Goal: Complete application form: Complete application form

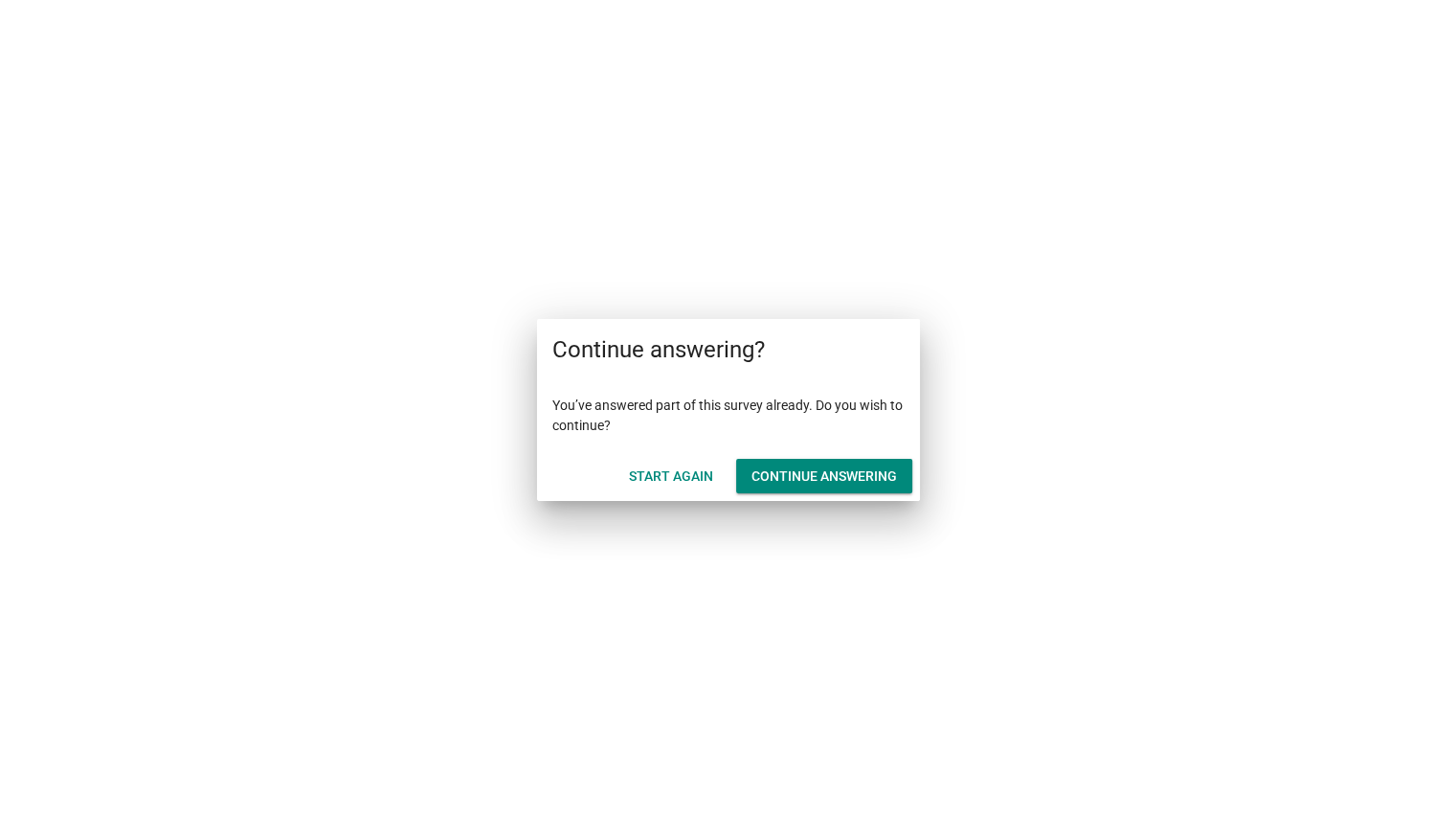
click at [691, 478] on div "Start Again" at bounding box center [671, 476] width 85 height 20
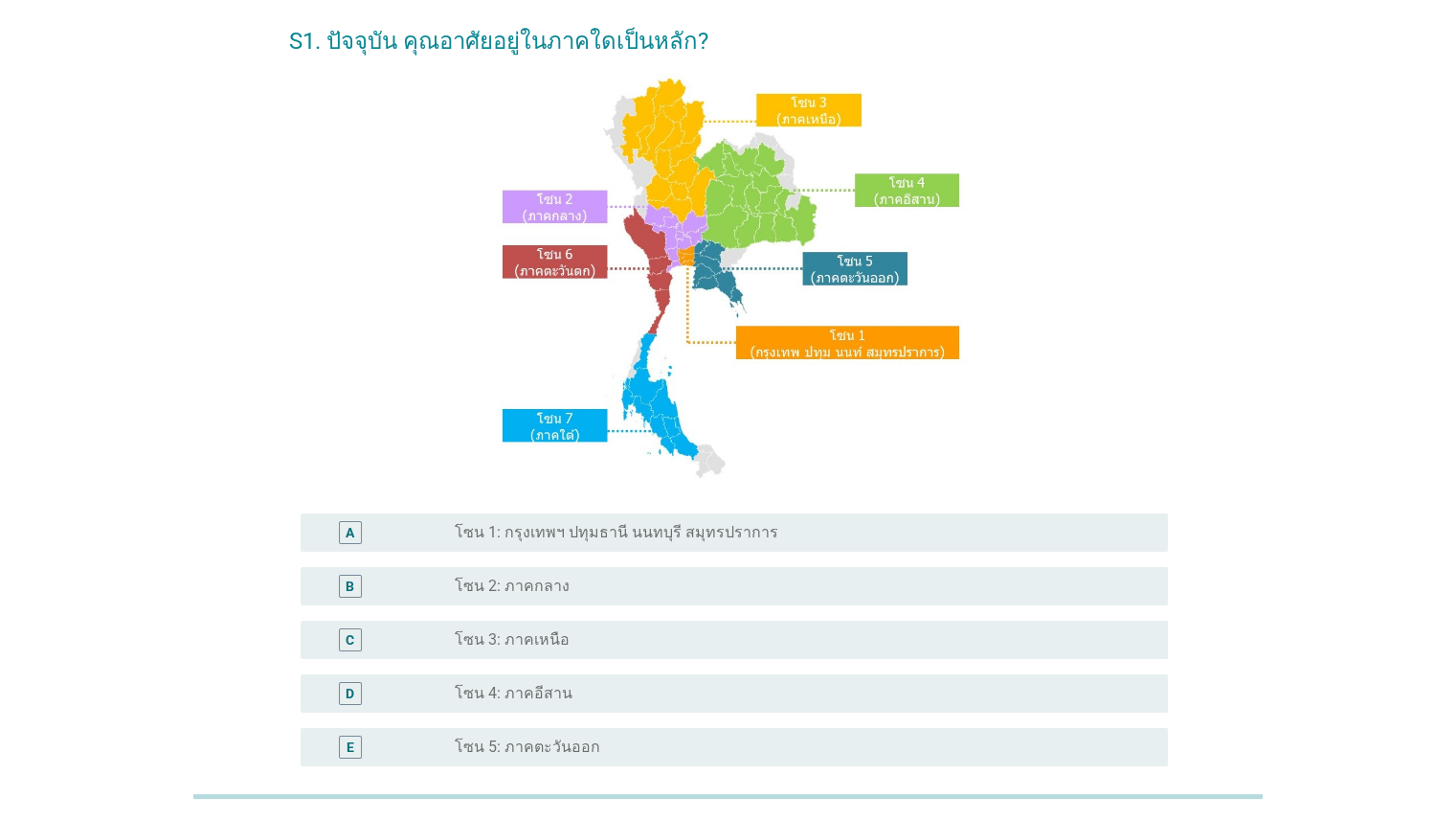
scroll to position [380, 0]
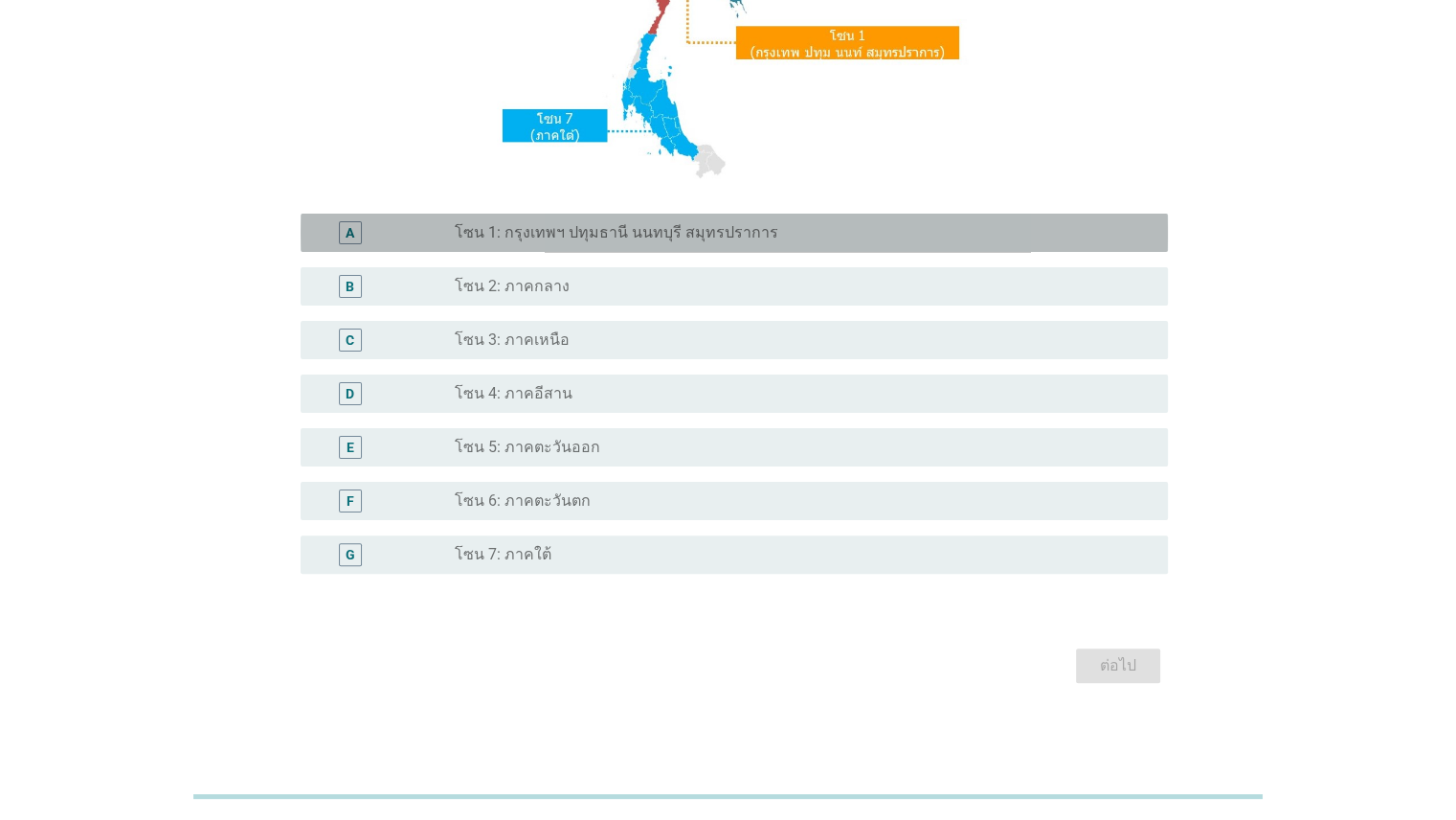
drag, startPoint x: 856, startPoint y: 234, endPoint x: 894, endPoint y: 336, distance: 108.8
click at [857, 234] on div "radio_button_unchecked โซน 1: กรุงเทพฯ ปทุมธานี นนทบุรี สมุทรปราการ" at bounding box center [795, 233] width 681 height 19
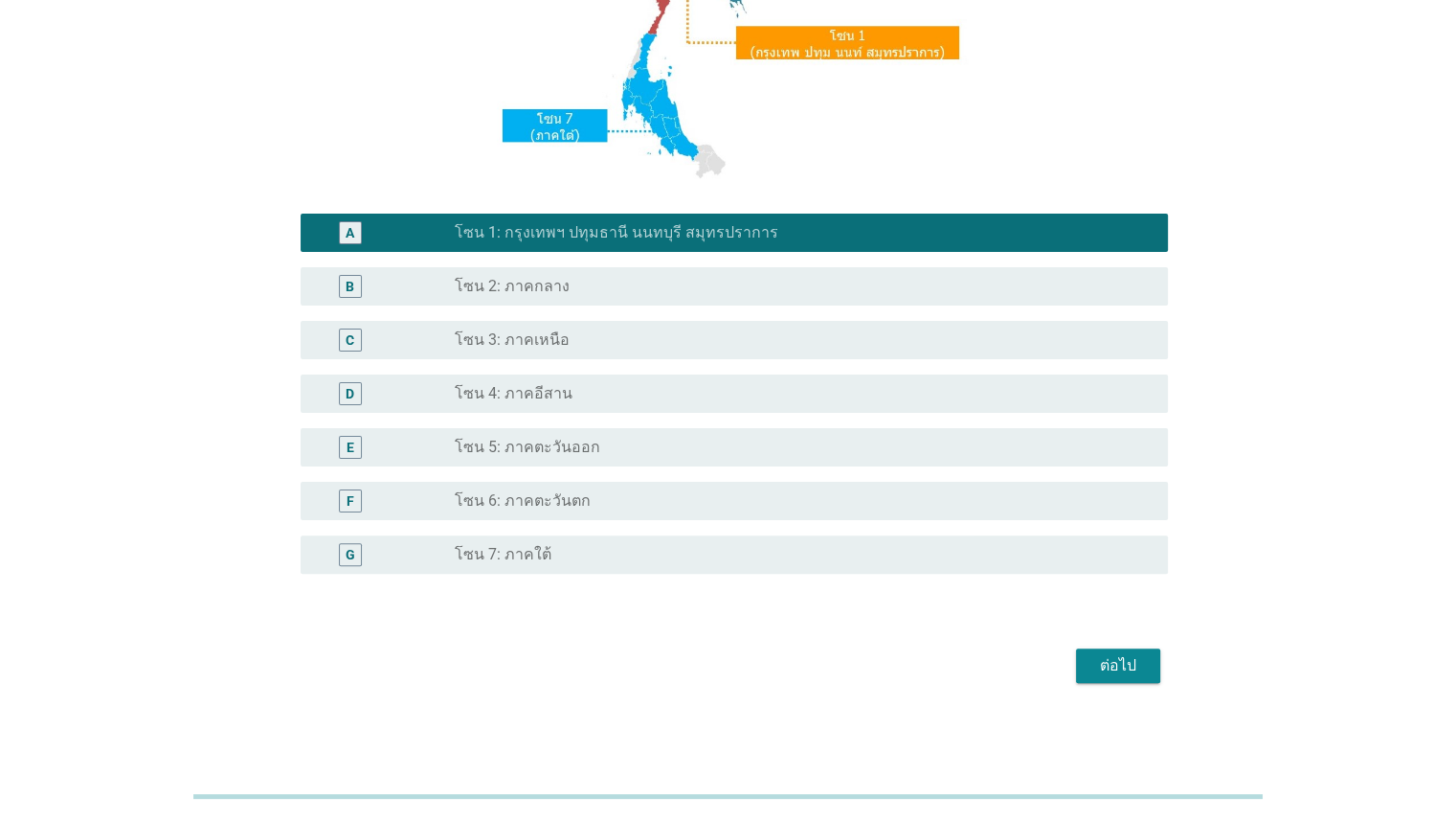
click at [1098, 662] on div "ต่อไป" at bounding box center [1118, 665] width 54 height 23
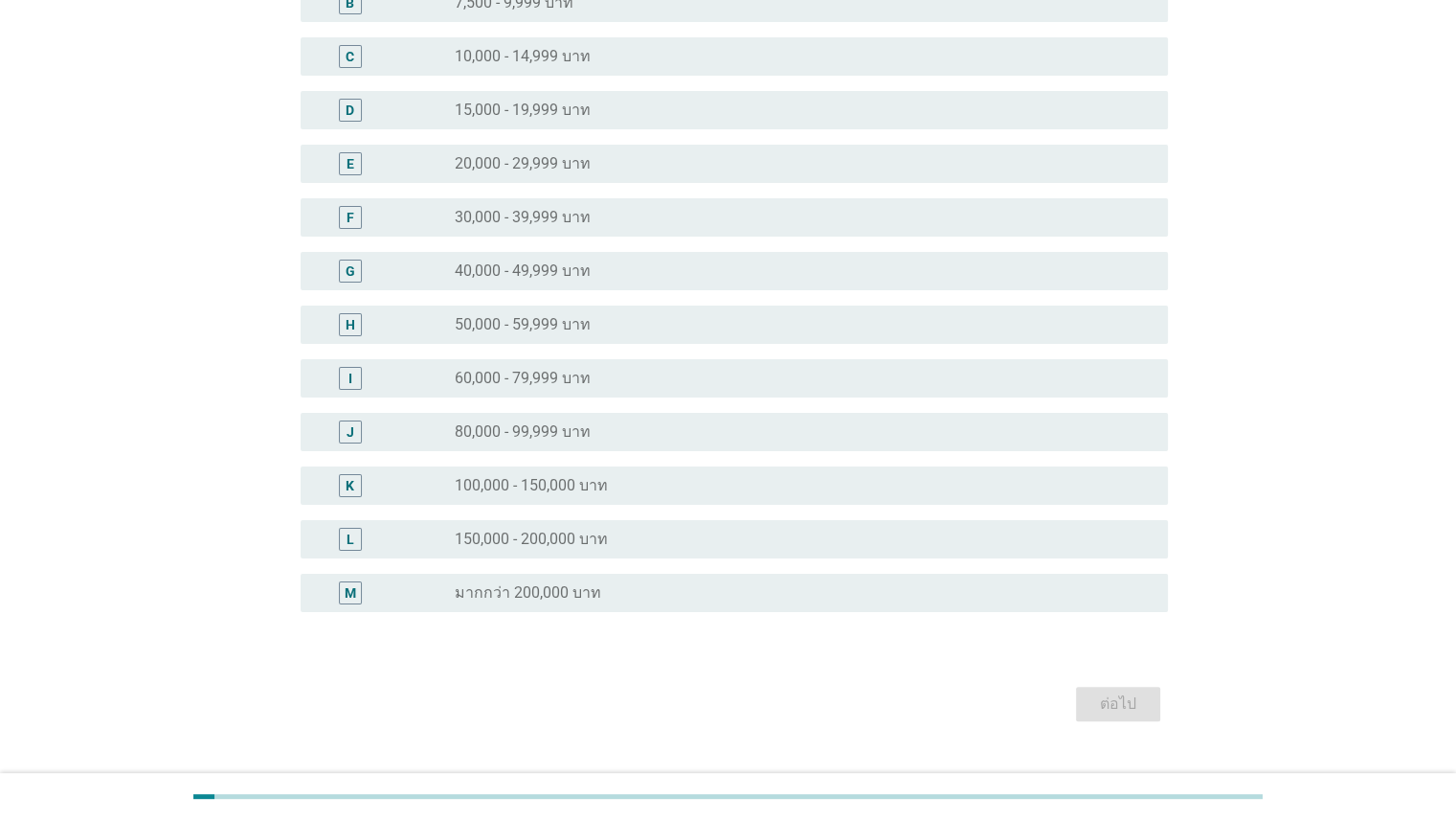
scroll to position [241, 0]
click at [654, 206] on div "radio_button_unchecked 30,000 - 39,999 บาท" at bounding box center [795, 215] width 681 height 19
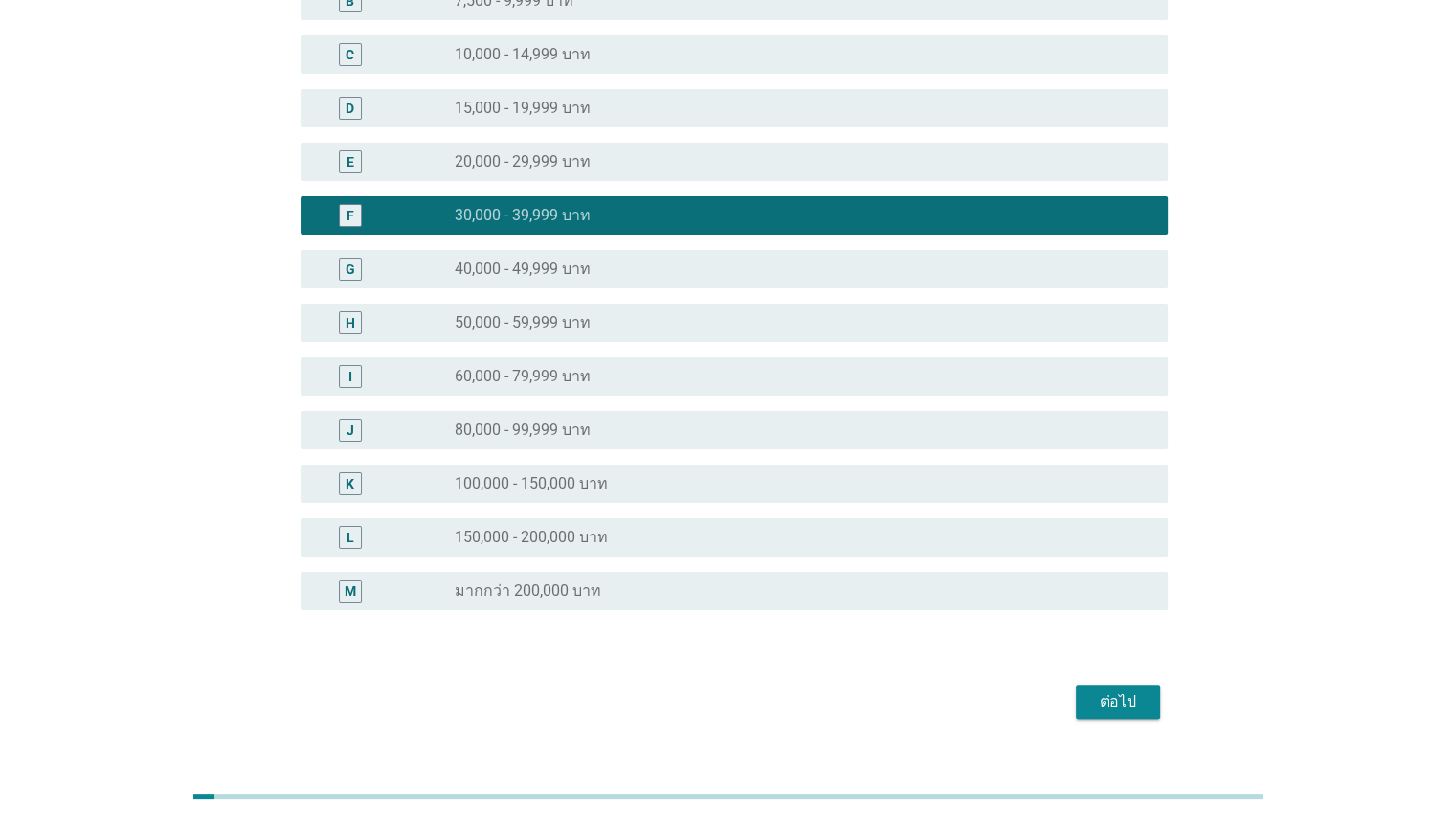
click at [1123, 721] on div "ต่อไป" at bounding box center [728, 702] width 878 height 46
click at [1123, 708] on div "ต่อไป" at bounding box center [1118, 702] width 54 height 23
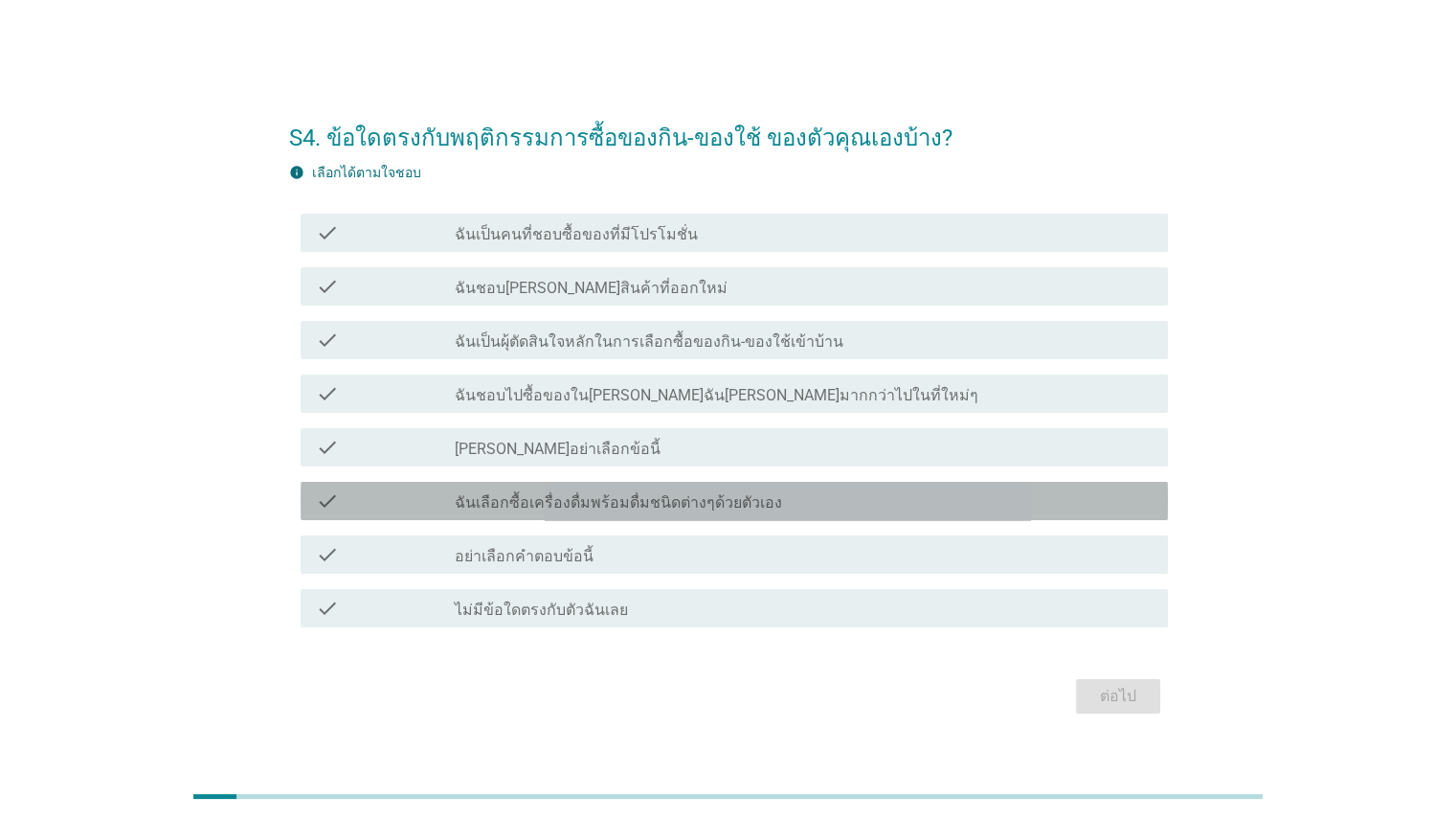
click at [598, 508] on label "ฉันเลือกซื้อเครื่องดื่มพร้อมดื่มชนิดต่างๆด้วยตัวเอง" at bounding box center [618, 503] width 328 height 19
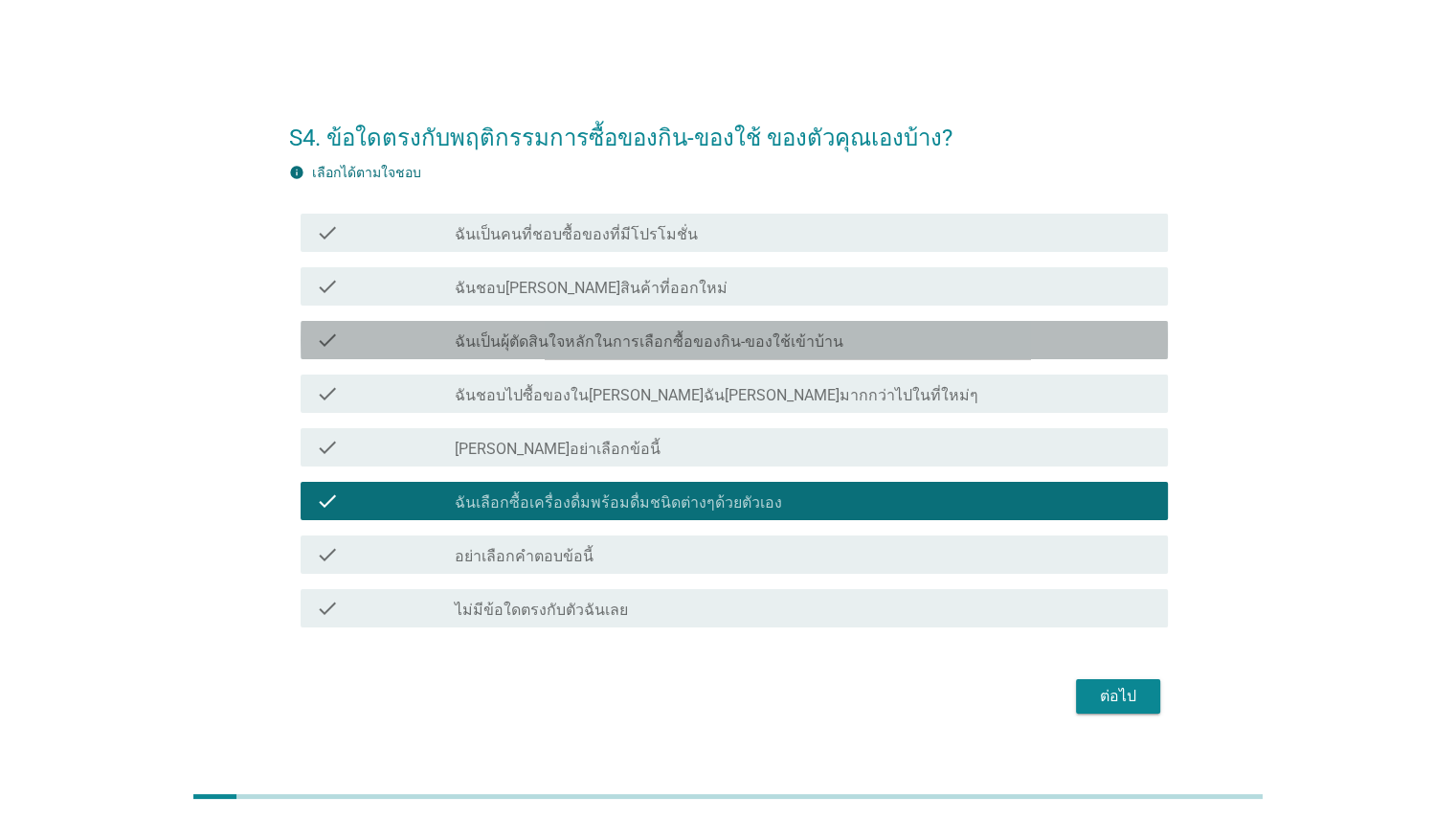
click at [593, 340] on label "ฉันเป็นผุ้ตัดสินใจหลักในการเลือกซื้อของกิน-ของใช้เข้าบ้าน" at bounding box center [649, 342] width 388 height 19
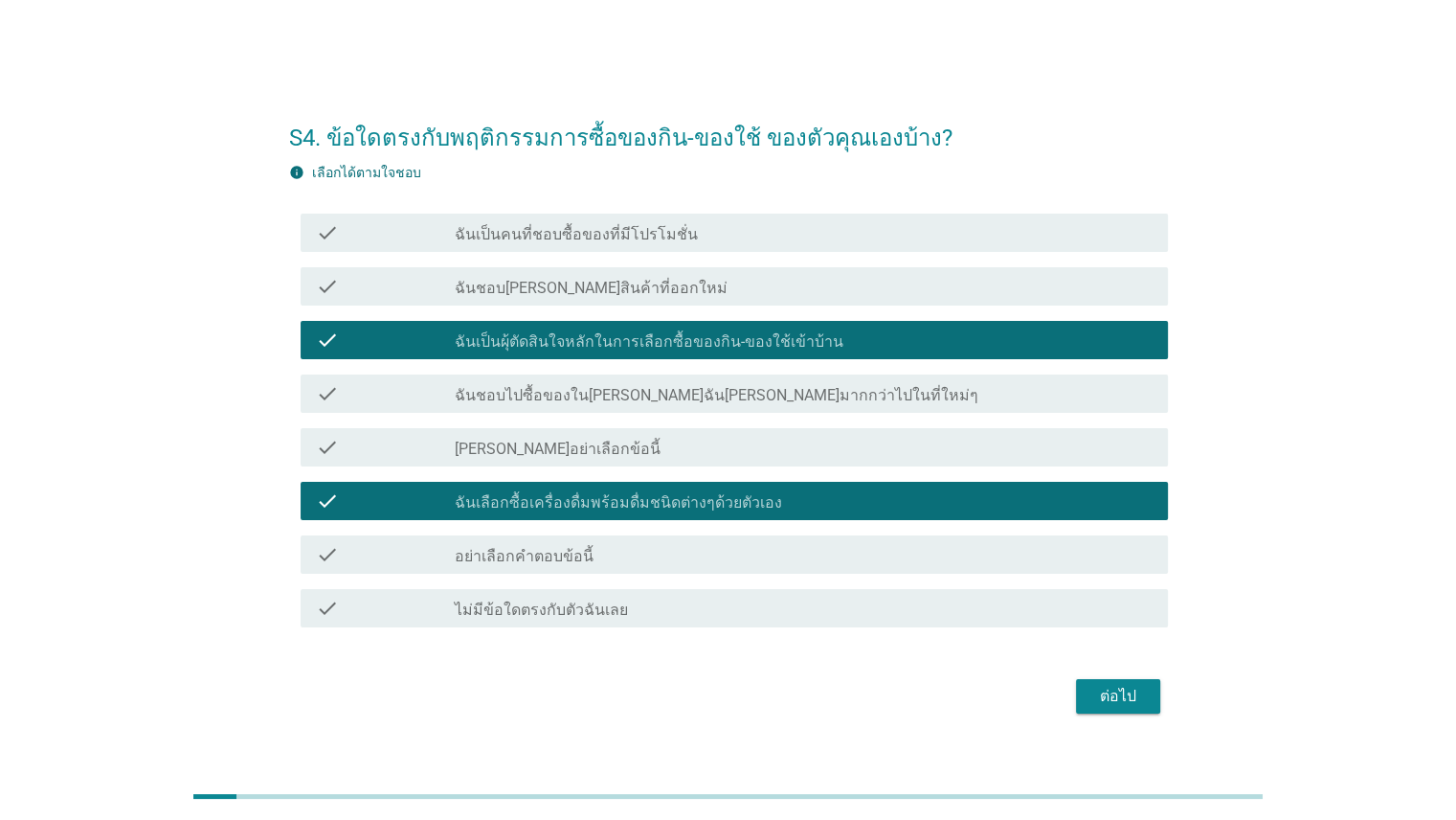
click at [596, 234] on label "ฉันเป็นคนที่ชอบซื้อของที่มีโปรโมชั่น" at bounding box center [576, 235] width 243 height 19
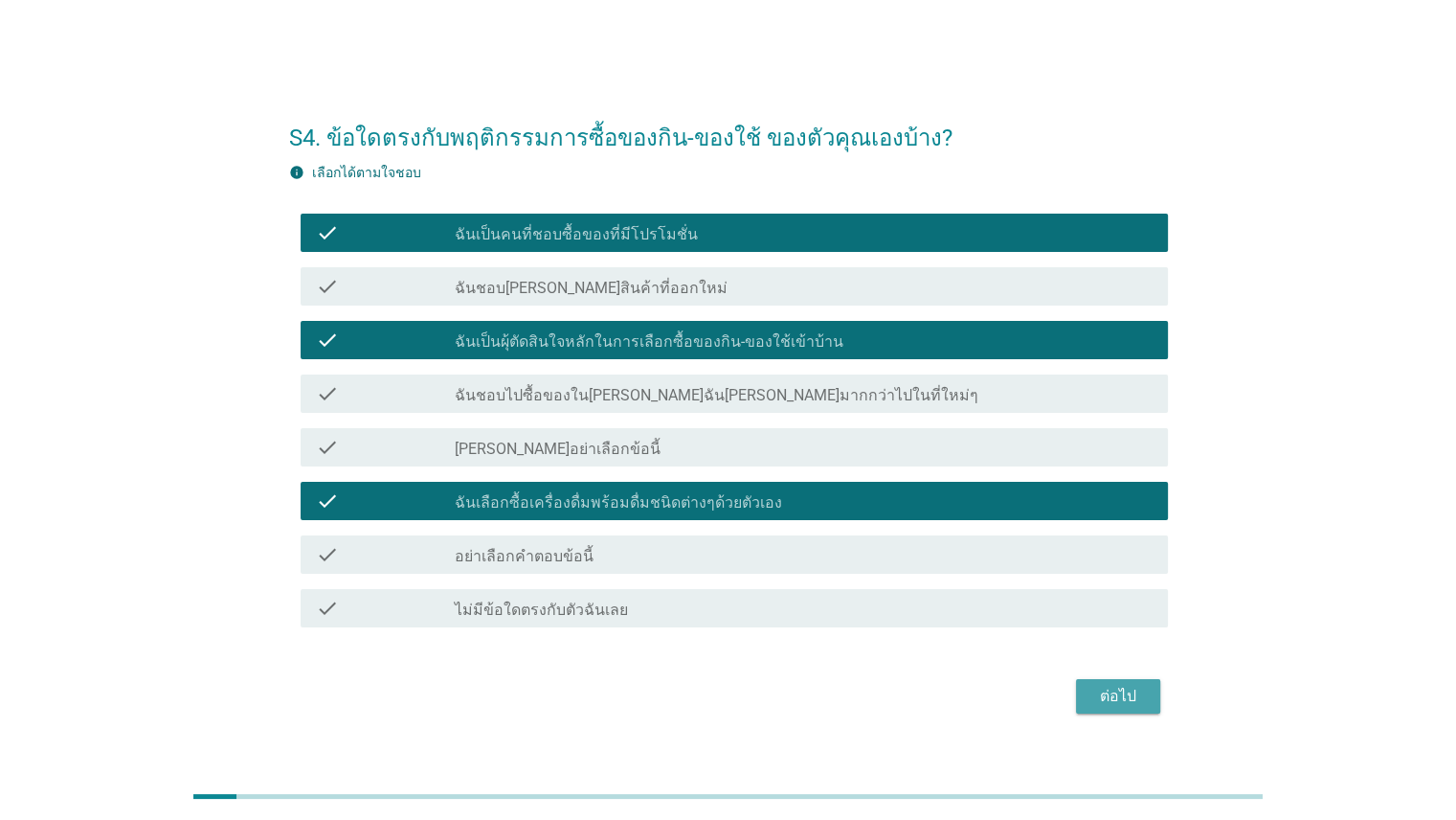
click at [1087, 694] on button "ต่อไป" at bounding box center [1118, 696] width 85 height 35
